Goal: Task Accomplishment & Management: Manage account settings

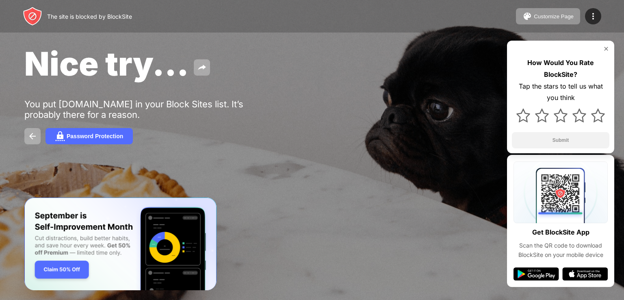
drag, startPoint x: 574, startPoint y: 3, endPoint x: 330, endPoint y: 63, distance: 251.9
click at [330, 63] on div "Nice try..." at bounding box center [254, 63] width 460 height 39
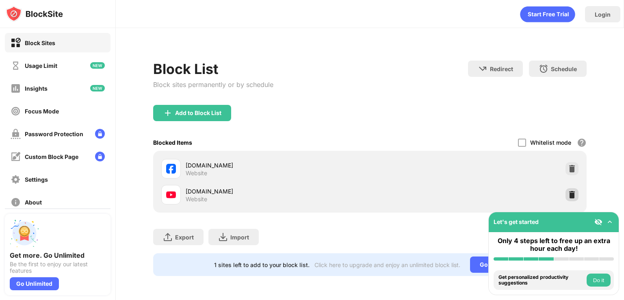
click at [571, 189] on div at bounding box center [571, 194] width 13 height 13
